Goal: Check status

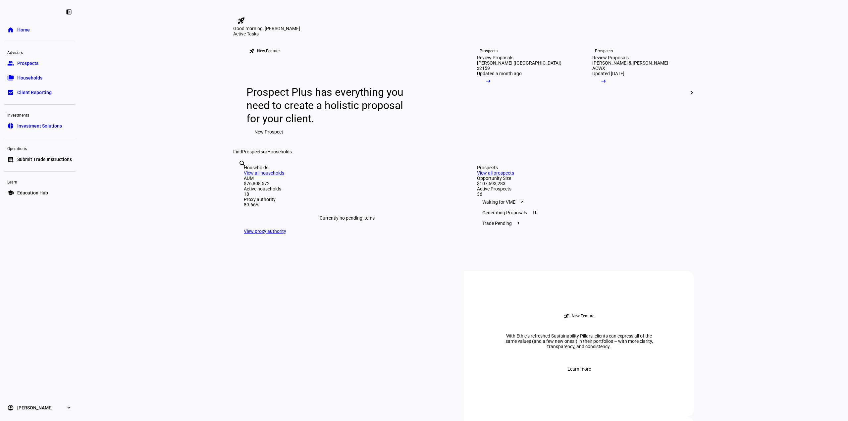
scroll to position [66, 0]
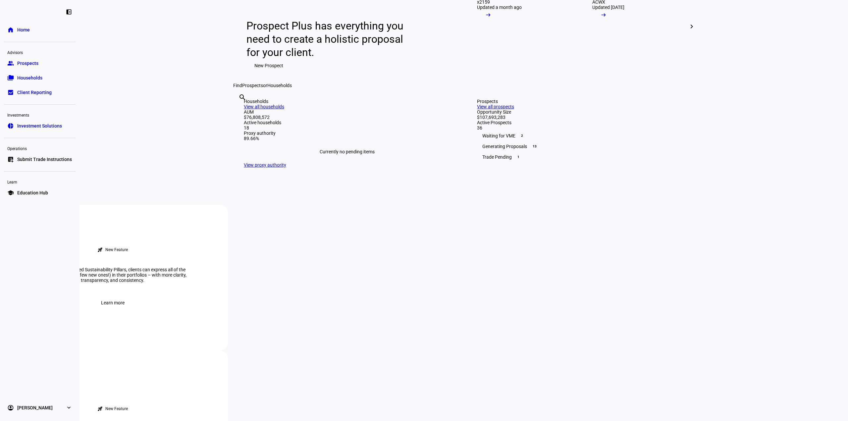
click at [33, 76] on span "Households" at bounding box center [29, 77] width 25 height 7
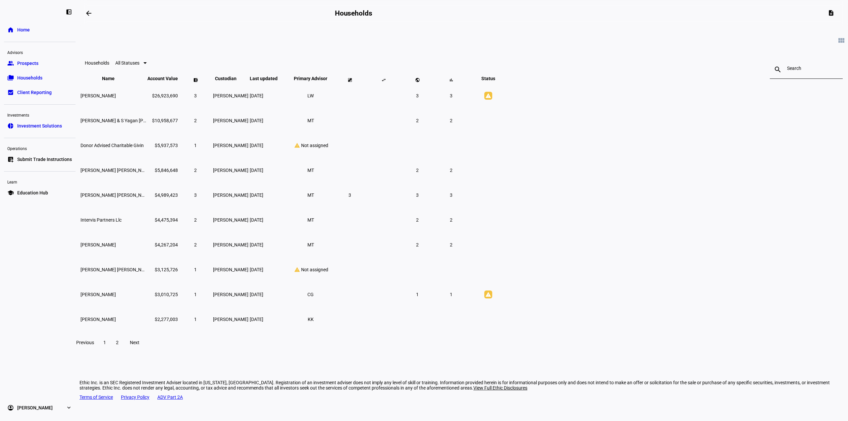
click at [123, 350] on span at bounding box center [117, 342] width 12 height 16
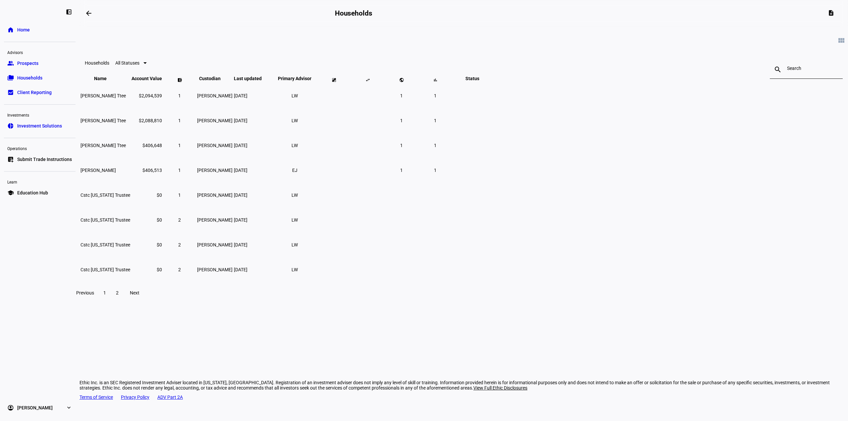
click at [111, 297] on span at bounding box center [105, 293] width 12 height 16
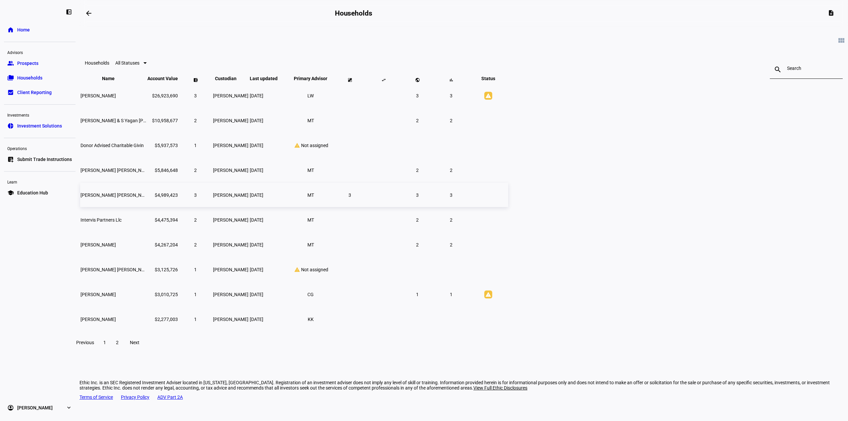
click at [146, 201] on td "[PERSON_NAME] [PERSON_NAME]" at bounding box center [113, 195] width 66 height 24
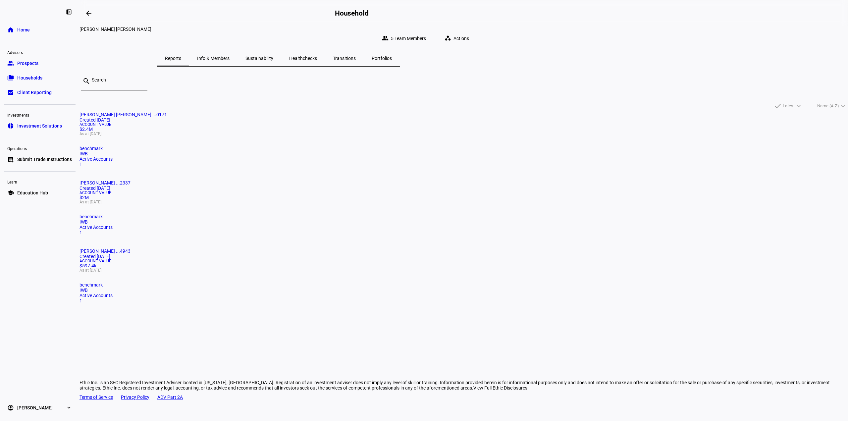
click at [229, 56] on span "Info & Members" at bounding box center [213, 58] width 32 height 5
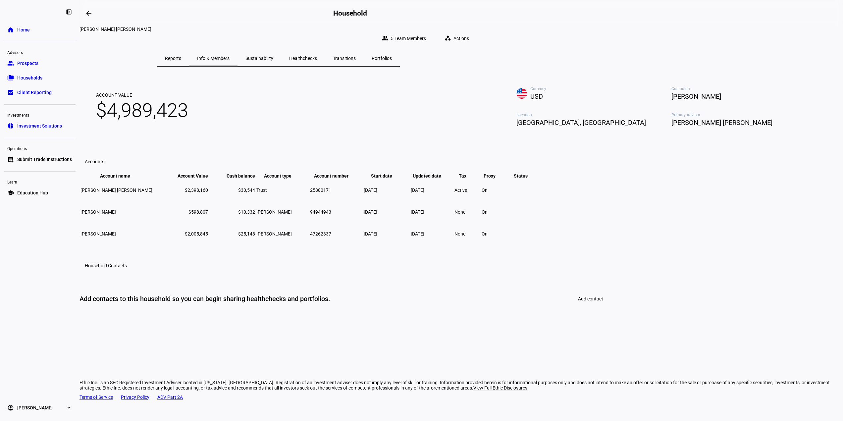
click at [181, 56] on span "Reports" at bounding box center [173, 58] width 16 height 5
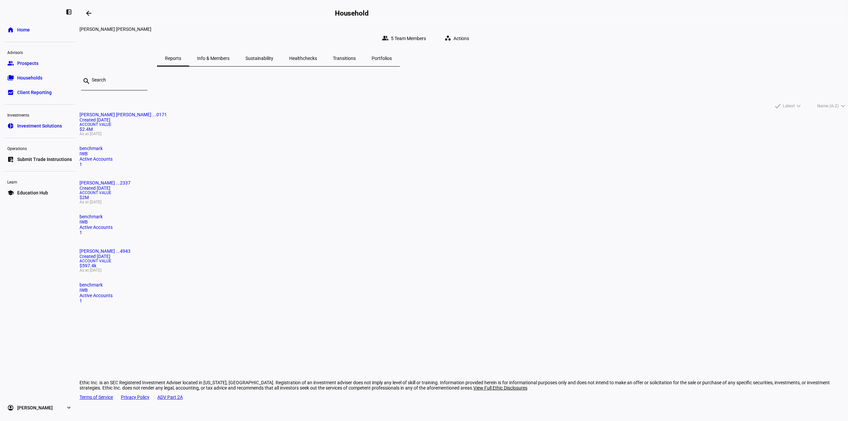
click at [281, 55] on div "Sustainability" at bounding box center [259, 58] width 44 height 16
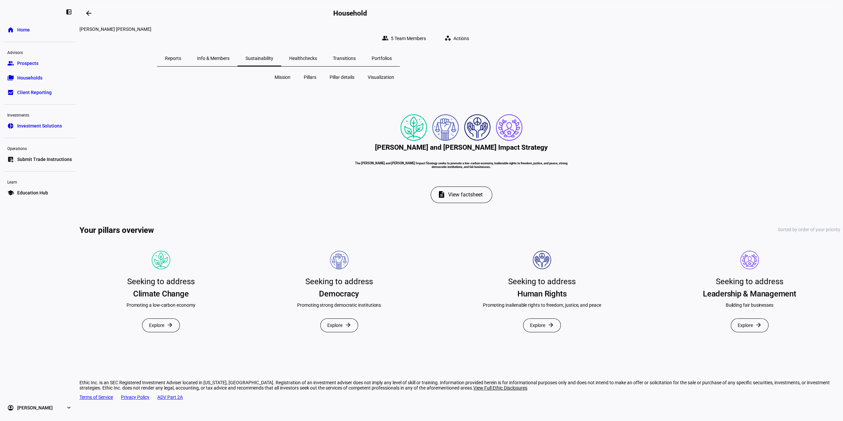
click at [317, 56] on span "Healthchecks" at bounding box center [303, 58] width 28 height 5
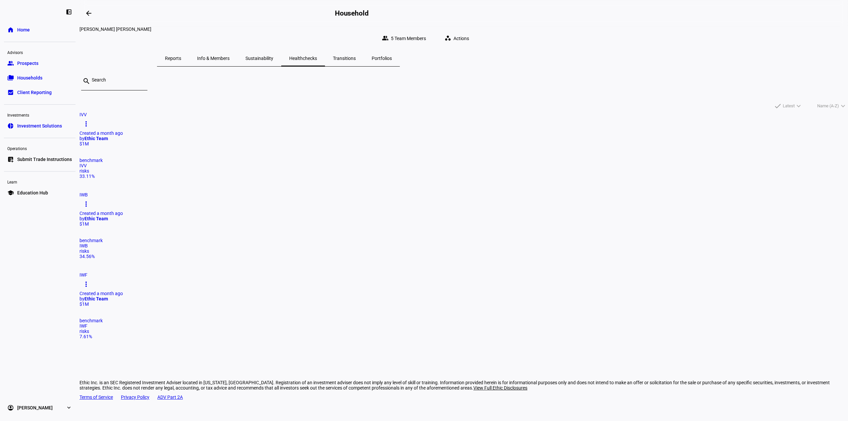
click at [356, 56] on span "Transitions" at bounding box center [344, 58] width 23 height 5
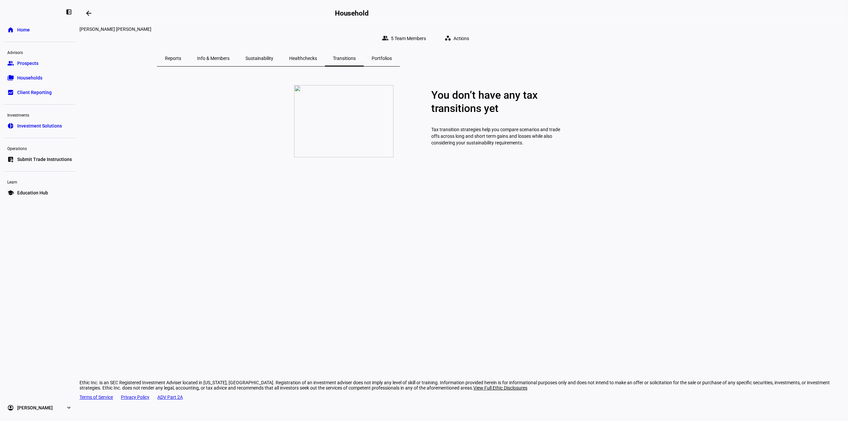
click at [392, 56] on span "Portfolios" at bounding box center [381, 58] width 20 height 5
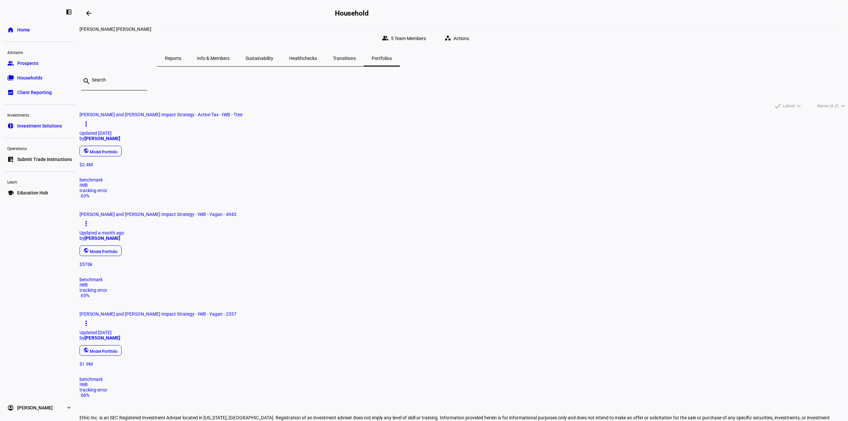
click at [37, 66] on span "Prospects" at bounding box center [27, 63] width 21 height 7
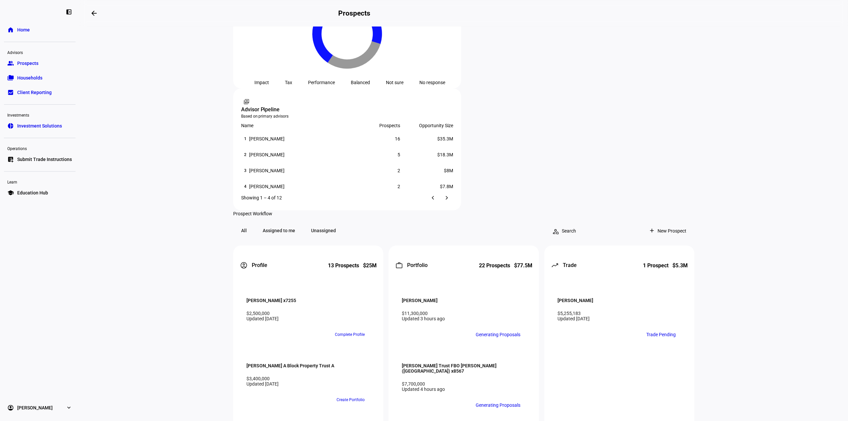
scroll to position [464, 0]
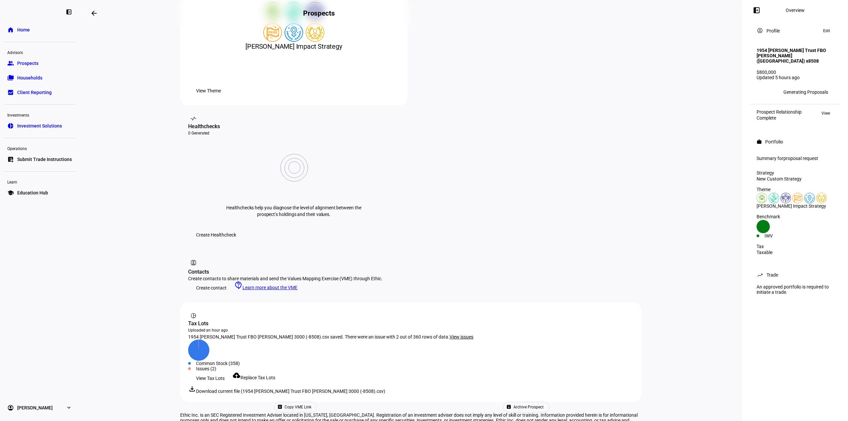
scroll to position [173, 0]
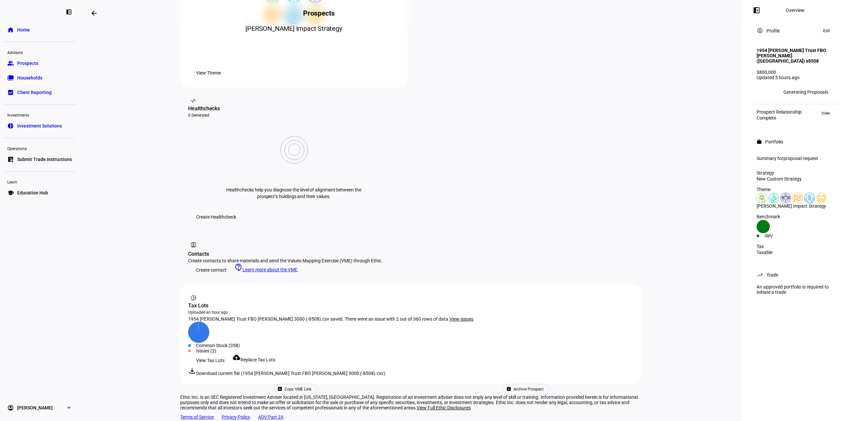
drag, startPoint x: 444, startPoint y: 265, endPoint x: 405, endPoint y: 265, distance: 39.1
click at [405, 316] on span "1954 [PERSON_NAME] Trust FBO [PERSON_NAME] 3000 (-8508).csv saved. There were a…" at bounding box center [318, 318] width 261 height 5
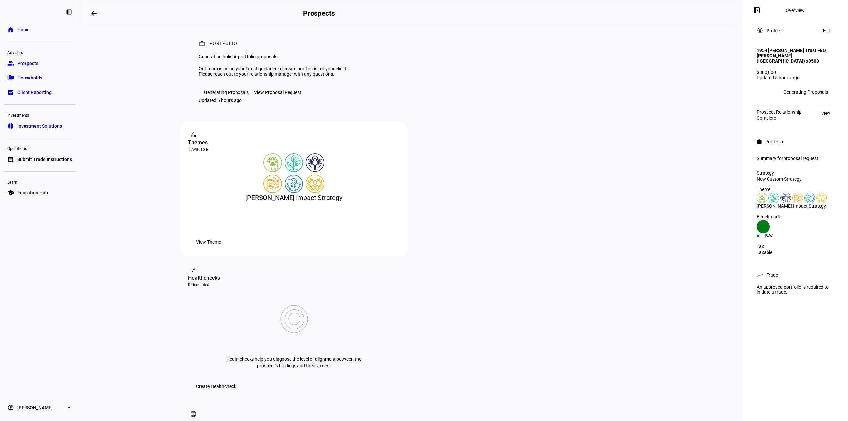
scroll to position [0, 0]
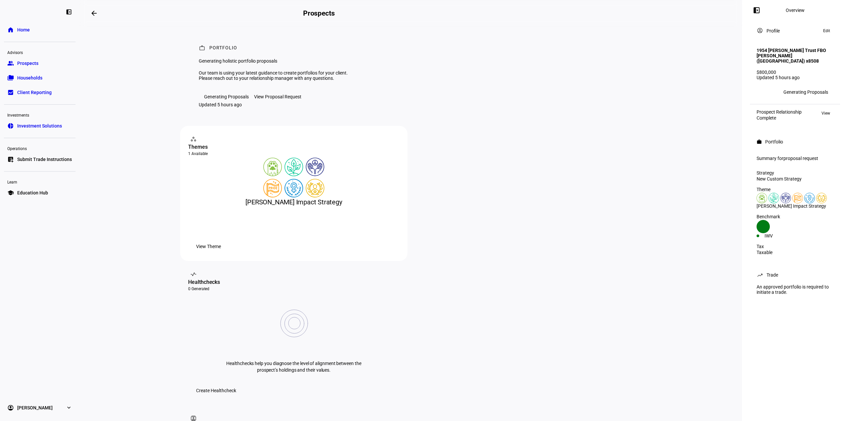
click at [799, 161] on span "proposal request" at bounding box center [800, 158] width 35 height 5
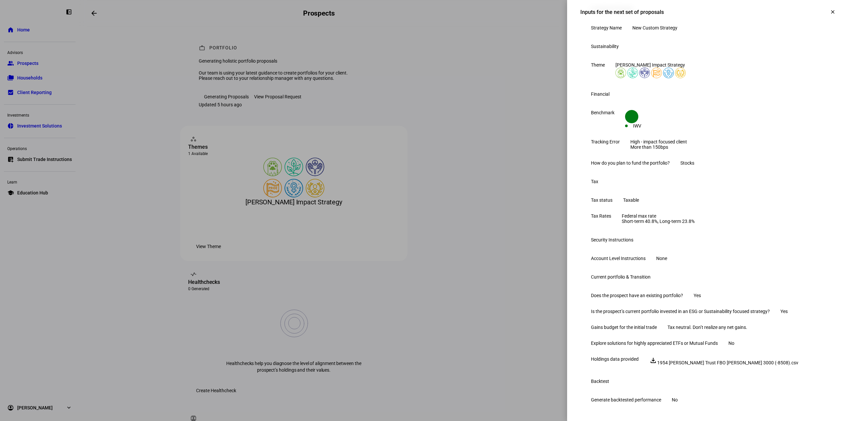
scroll to position [167, 0]
drag, startPoint x: 638, startPoint y: 208, endPoint x: 615, endPoint y: 209, distance: 23.2
click at [615, 256] on div "Account Level Instructions" at bounding box center [618, 258] width 55 height 5
click at [618, 250] on eth-form-table-row "Account Level Instructions None" at bounding box center [707, 258] width 254 height 16
